Goal: Task Accomplishment & Management: Complete application form

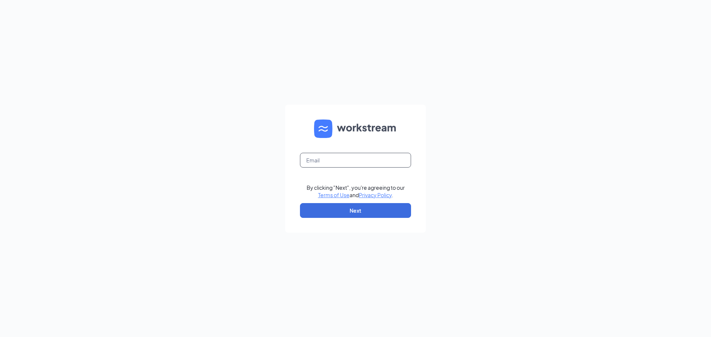
click at [365, 163] on input "text" at bounding box center [355, 160] width 111 height 15
type input "sramsey@hbboys.com"
click at [373, 205] on button "Next" at bounding box center [355, 210] width 111 height 15
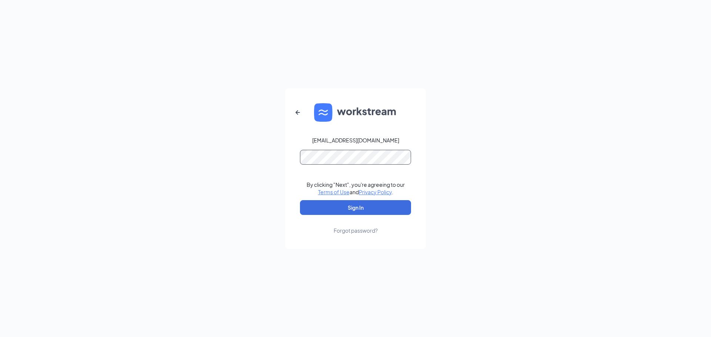
click at [300, 200] on button "Sign In" at bounding box center [355, 207] width 111 height 15
click at [360, 204] on button "Sign In" at bounding box center [355, 207] width 111 height 15
click at [138, 123] on div "sramsey@hbboys.com Credential mismatches. By clicking "Next", you're agreeing t…" at bounding box center [355, 168] width 711 height 337
click at [300, 200] on button "Sign In" at bounding box center [355, 207] width 111 height 15
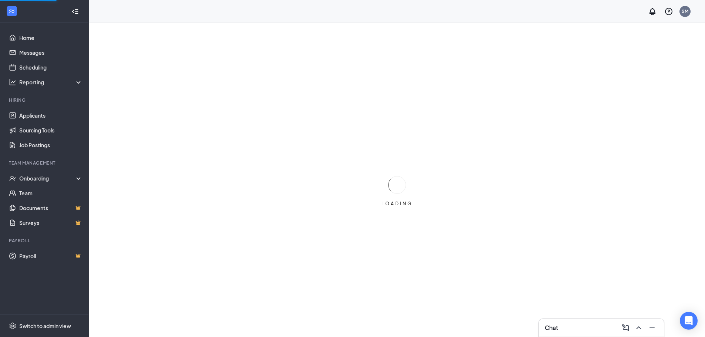
click at [34, 167] on div "Team Management" at bounding box center [45, 163] width 72 height 7
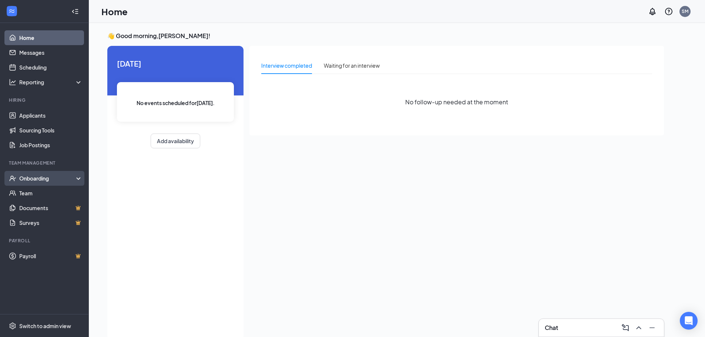
click at [40, 184] on div "Onboarding" at bounding box center [44, 178] width 89 height 15
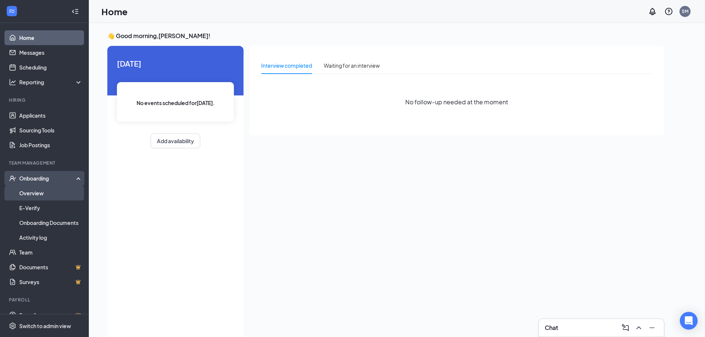
click at [34, 194] on link "Overview" at bounding box center [50, 193] width 63 height 15
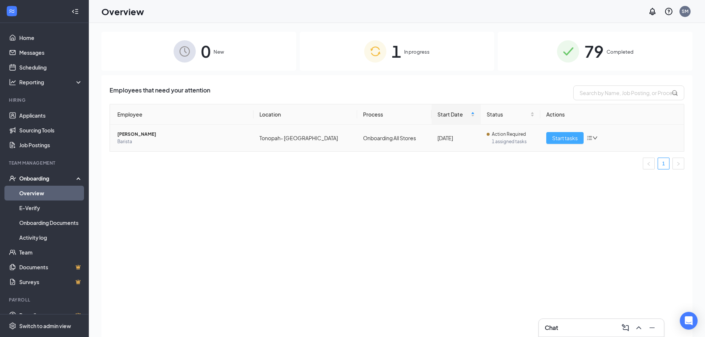
click at [566, 139] on span "Start tasks" at bounding box center [565, 138] width 26 height 8
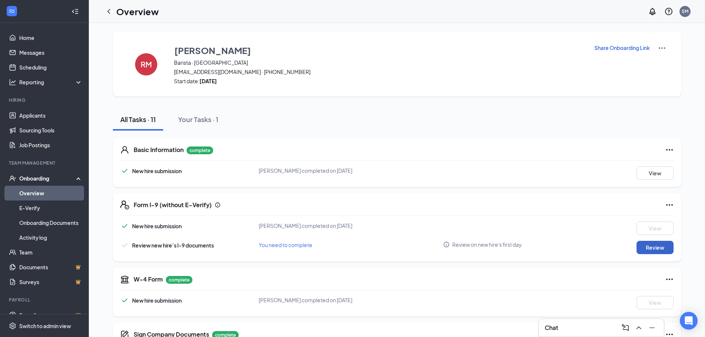
click at [647, 243] on button "Review" at bounding box center [655, 247] width 37 height 13
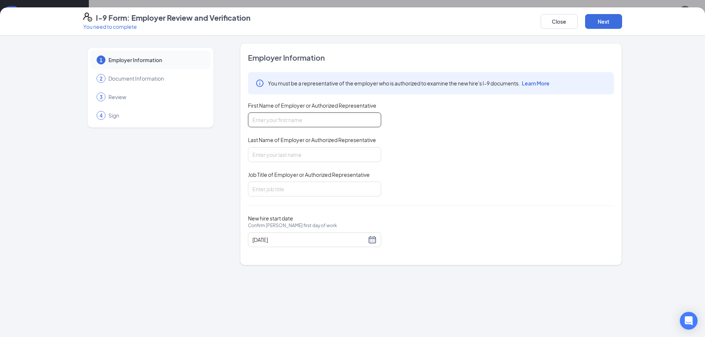
click at [283, 125] on input "First Name of Employer or Authorized Representative" at bounding box center [314, 120] width 133 height 15
click at [283, 125] on input "[PERSON_NAME]" at bounding box center [314, 120] width 133 height 15
type input "[PERSON_NAME]"
type input "Managing Director"
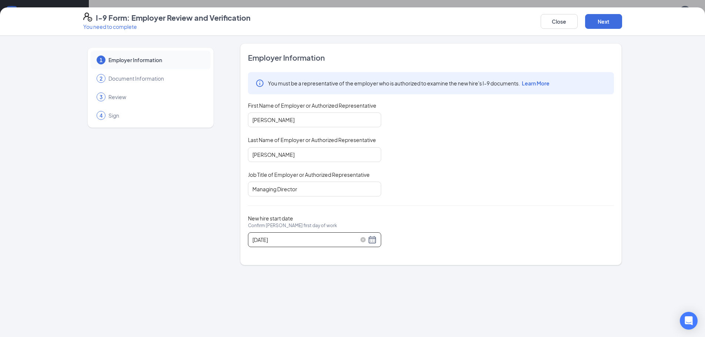
click at [372, 244] on div "[DATE]" at bounding box center [314, 239] width 124 height 9
type input "[DATE]"
click at [314, 329] on div "28" at bounding box center [312, 328] width 9 height 9
click at [600, 26] on button "Next" at bounding box center [603, 21] width 37 height 15
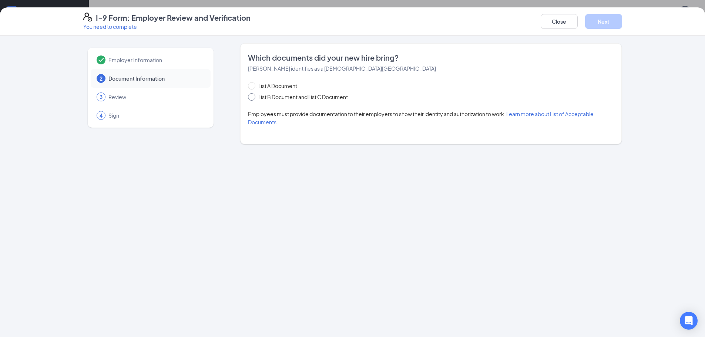
click at [251, 95] on input "List B Document and List C Document" at bounding box center [250, 95] width 5 height 5
radio input "true"
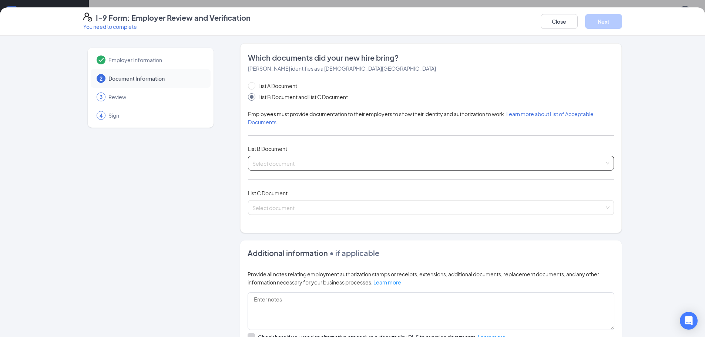
click at [275, 164] on input "search" at bounding box center [428, 161] width 352 height 11
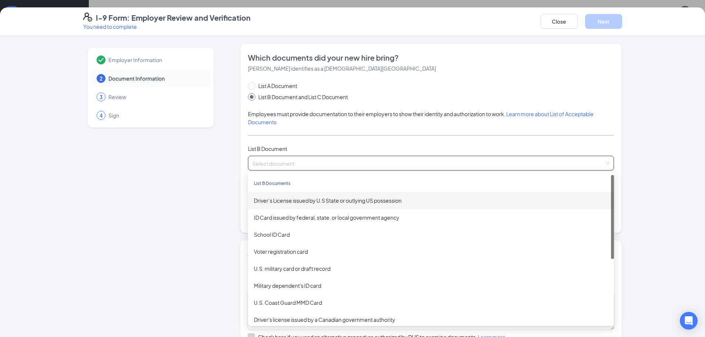
click at [290, 203] on div "Driver’s License issued by U.S State or outlying US possession" at bounding box center [431, 201] width 354 height 8
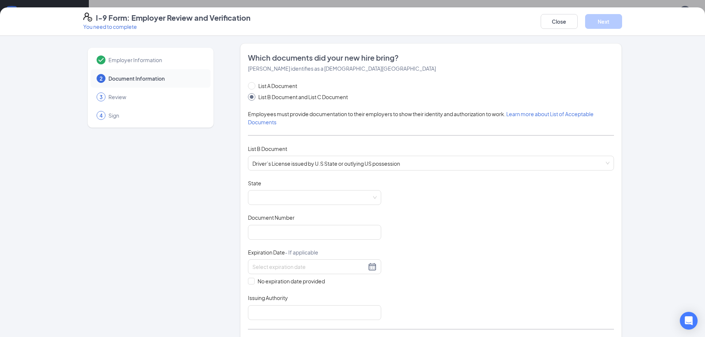
click at [389, 171] on div "List A Document List B Document and List C Document Employees must provide docu…" at bounding box center [431, 228] width 366 height 292
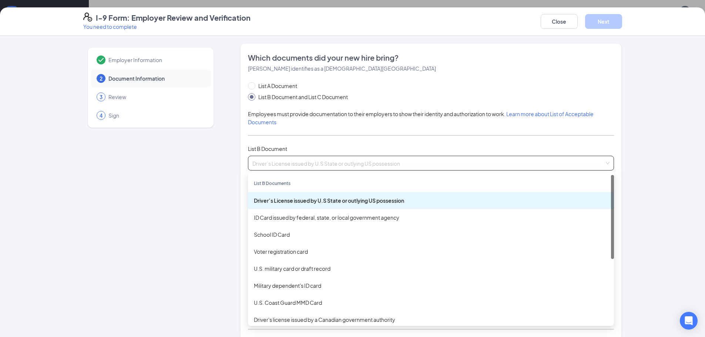
click at [389, 167] on span "Driver’s License issued by U.S State or outlying US possession" at bounding box center [430, 163] width 357 height 14
click at [293, 216] on div "ID Card issued by federal, state, or local government agency" at bounding box center [431, 218] width 354 height 8
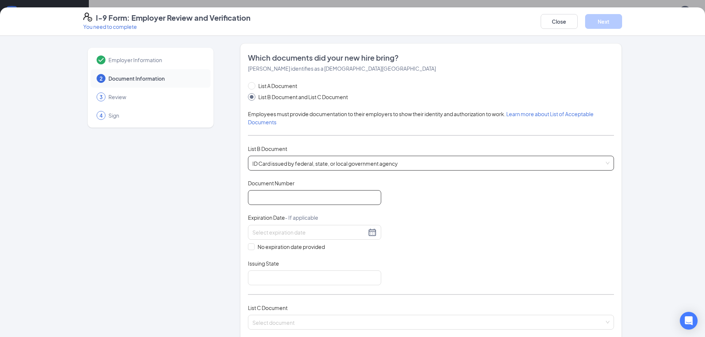
click at [277, 199] on input "Document Number" at bounding box center [314, 197] width 133 height 15
type input "0203784888"
click at [290, 234] on input at bounding box center [309, 232] width 114 height 8
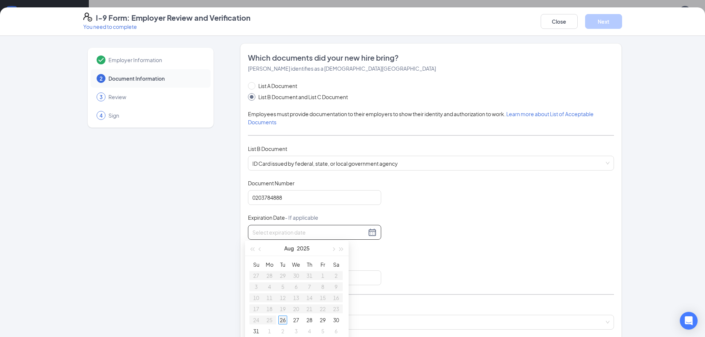
type input "[DATE]"
click at [368, 235] on div at bounding box center [314, 232] width 124 height 9
click at [342, 247] on button "button" at bounding box center [342, 248] width 8 height 15
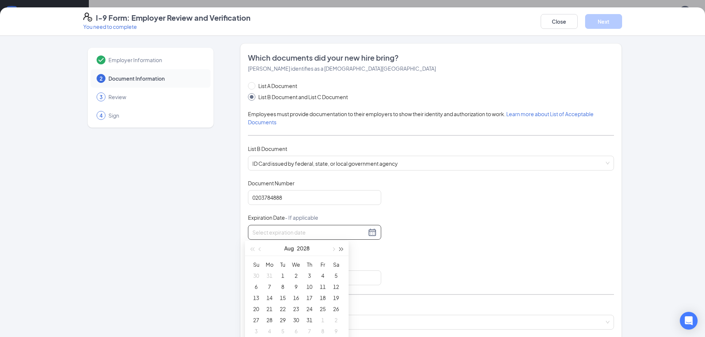
click at [342, 247] on button "button" at bounding box center [342, 248] width 8 height 15
click at [342, 246] on button "button" at bounding box center [342, 248] width 8 height 15
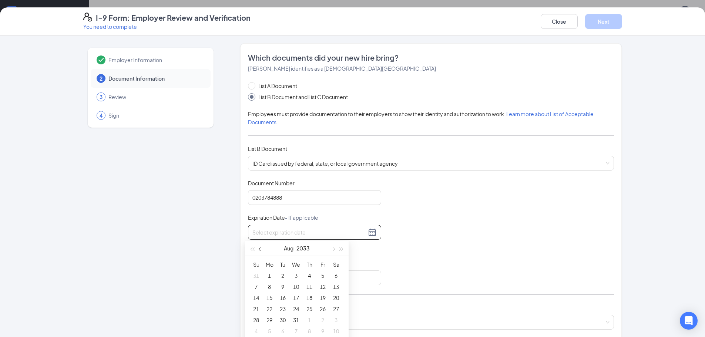
click at [259, 249] on span "button" at bounding box center [261, 250] width 4 height 4
type input "[DATE]"
click at [284, 318] on div "26" at bounding box center [282, 320] width 9 height 9
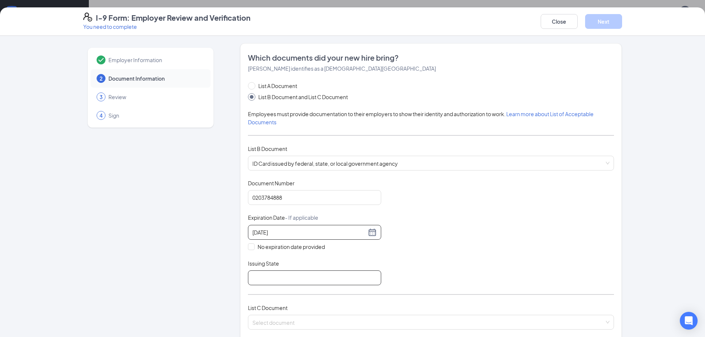
click at [292, 276] on input "Issuing State" at bounding box center [314, 278] width 133 height 15
type input "State of [US_STATE]"
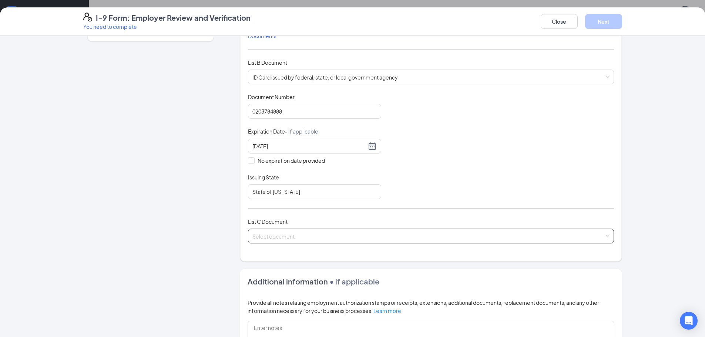
scroll to position [92, 0]
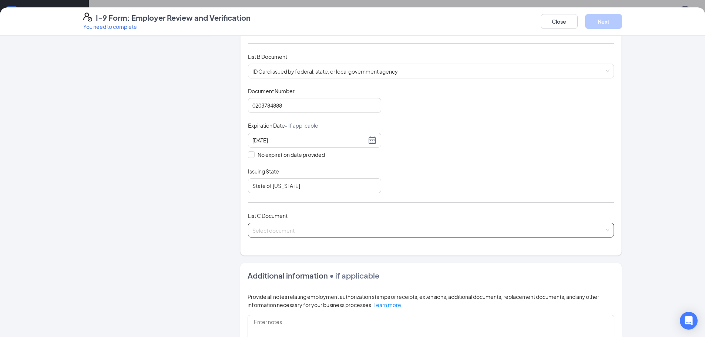
click at [278, 228] on input "search" at bounding box center [428, 228] width 352 height 11
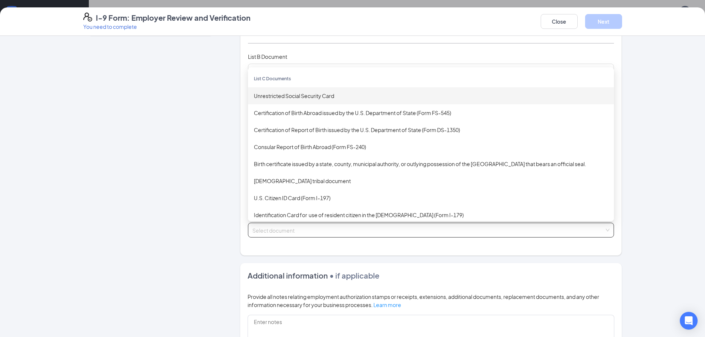
click at [302, 91] on div "Unrestricted Social Security Card" at bounding box center [431, 95] width 366 height 17
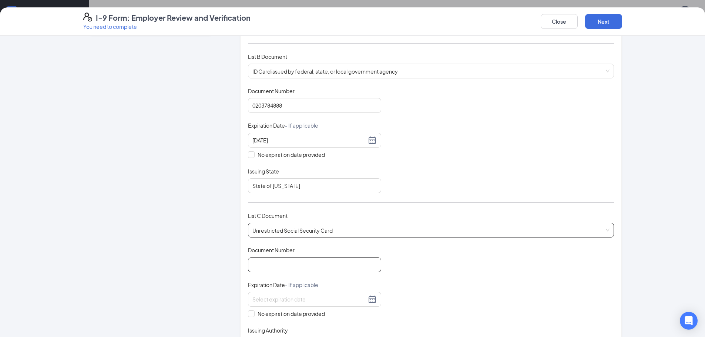
click at [289, 270] on input "Document Number" at bounding box center [314, 265] width 133 height 15
type input "640243946"
click at [248, 319] on div "Document Title Unrestricted Social Security Card Document Number 640243946 Expi…" at bounding box center [431, 300] width 366 height 106
click at [248, 314] on input "No expiration date provided" at bounding box center [250, 313] width 5 height 5
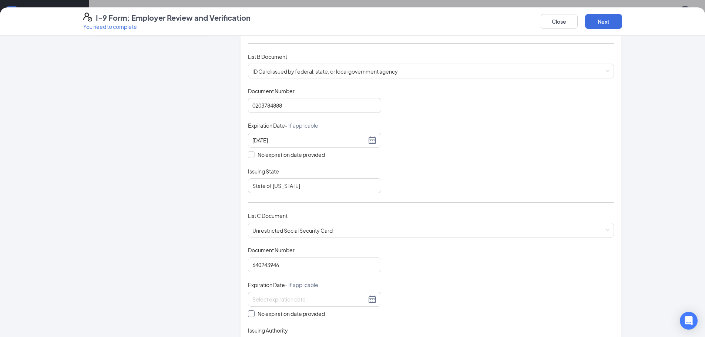
checkbox input "true"
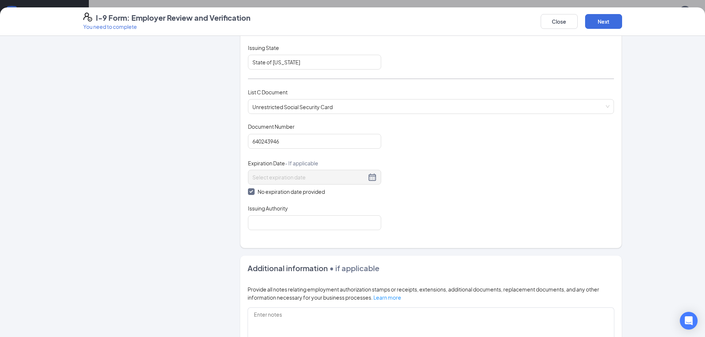
scroll to position [269, 0]
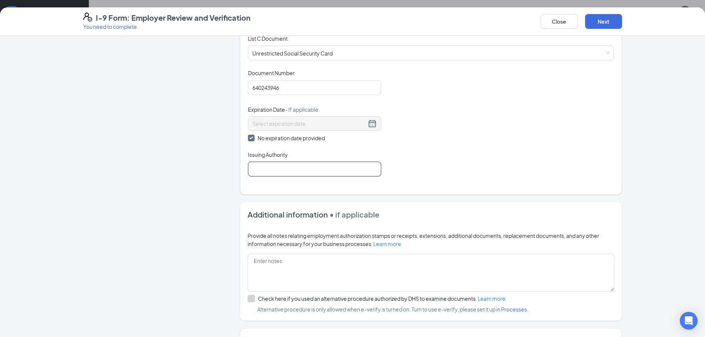
click at [264, 165] on input "Issuing Authority" at bounding box center [314, 169] width 133 height 15
type input "Social Security Administration"
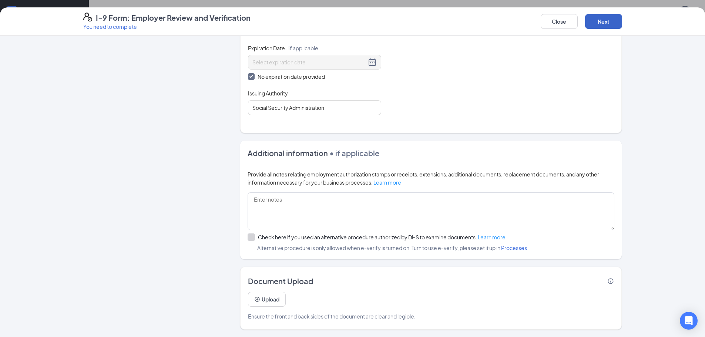
click at [597, 27] on button "Next" at bounding box center [603, 21] width 37 height 15
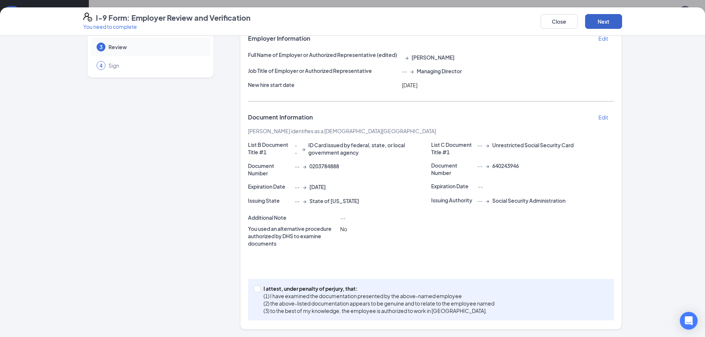
scroll to position [50, 0]
click at [254, 289] on input "I attest, under penalty of [PERSON_NAME], that: (1) I have examined the documen…" at bounding box center [256, 288] width 5 height 5
checkbox input "true"
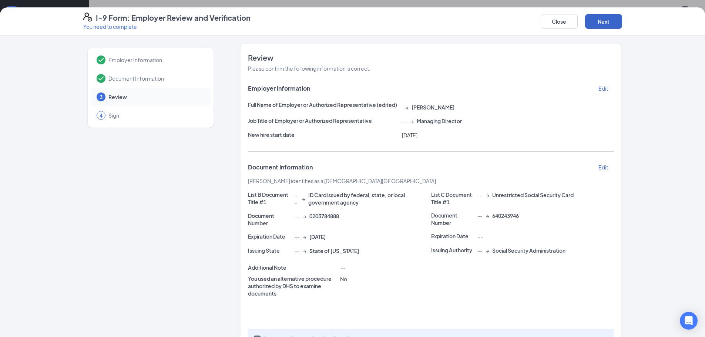
click at [599, 27] on button "Next" at bounding box center [603, 21] width 37 height 15
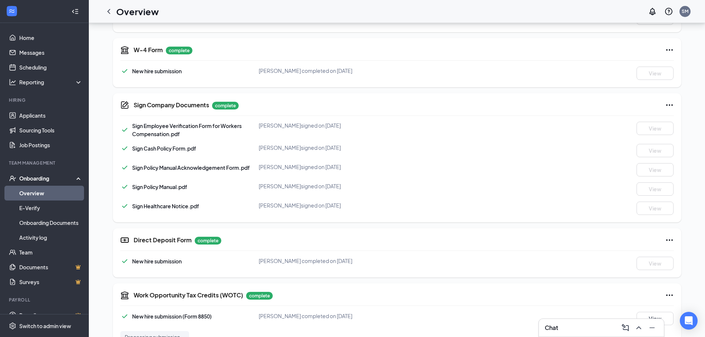
scroll to position [252, 0]
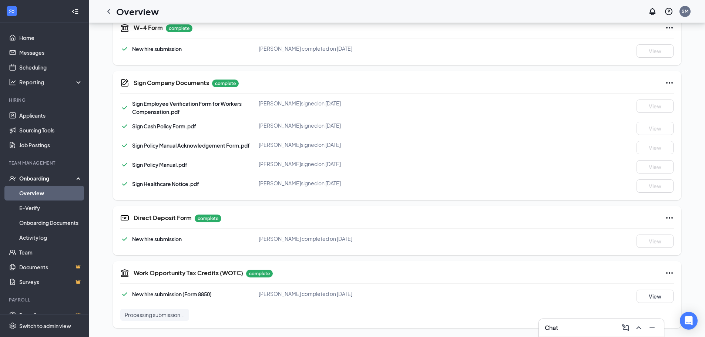
click at [34, 190] on link "Overview" at bounding box center [50, 193] width 63 height 15
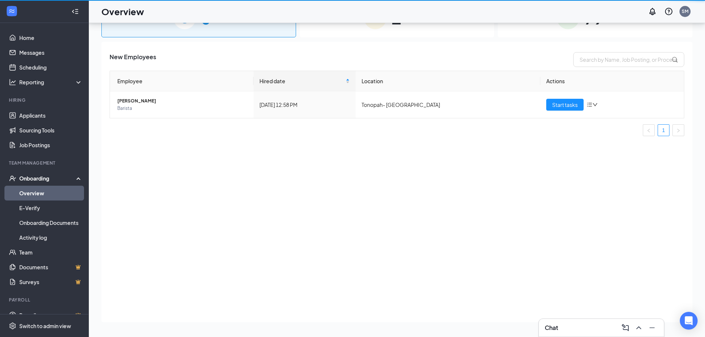
scroll to position [33, 0]
